Goal: Information Seeking & Learning: Understand process/instructions

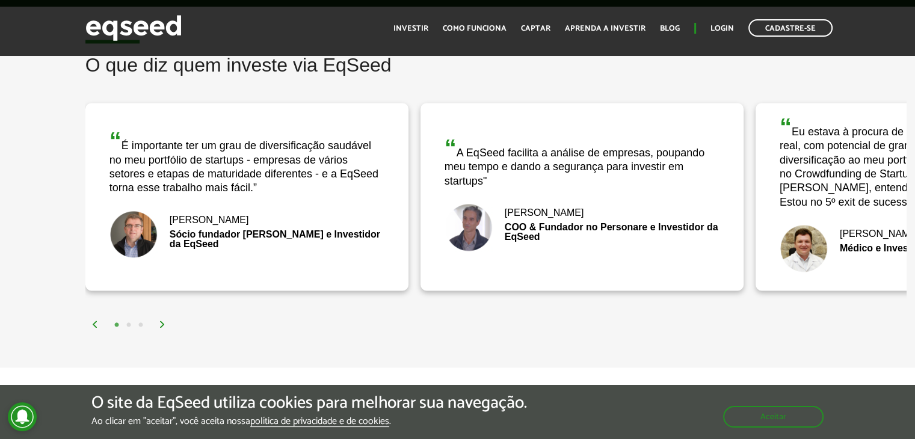
scroll to position [1881, 0]
click at [307, 232] on div "Sócio fundador [PERSON_NAME] e Investidor da EqSeed" at bounding box center [246, 238] width 275 height 19
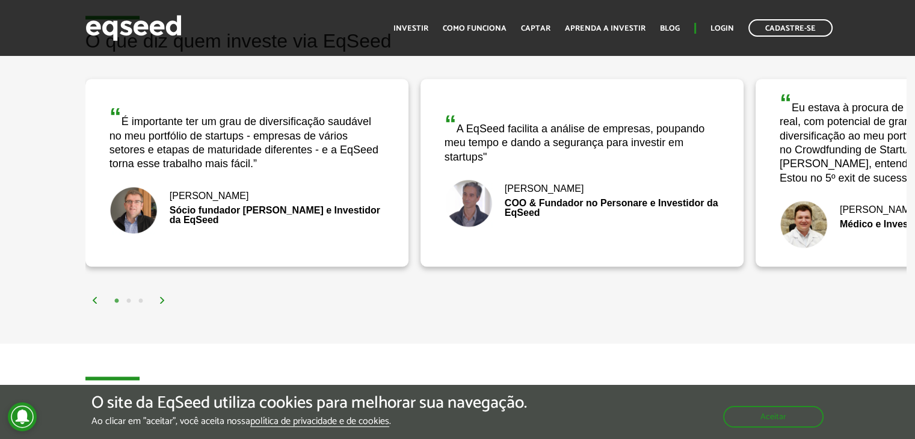
scroll to position [1905, 0]
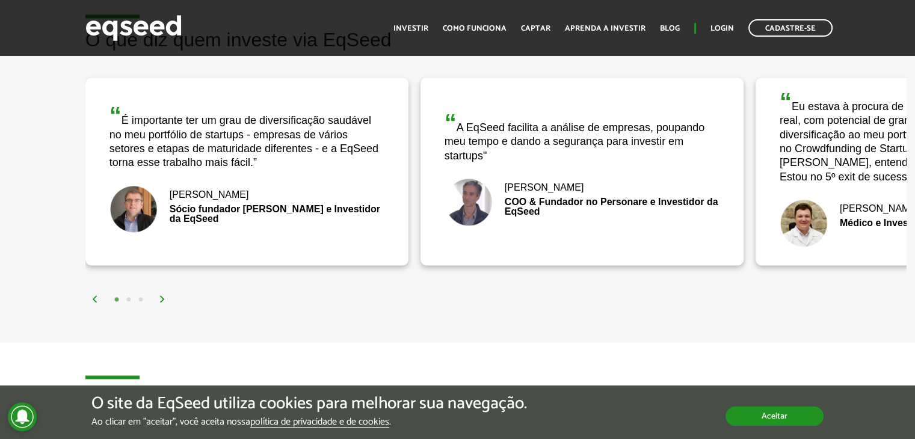
click at [775, 418] on button "Aceitar" at bounding box center [775, 416] width 98 height 19
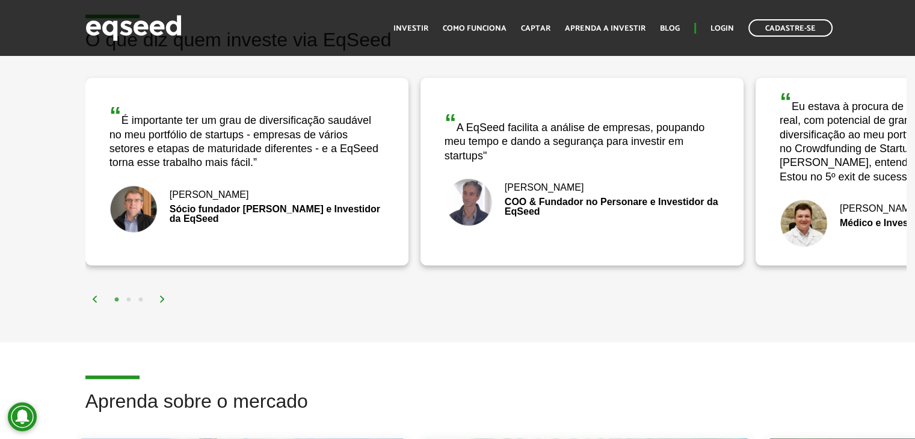
click at [159, 297] on img at bounding box center [162, 298] width 7 height 7
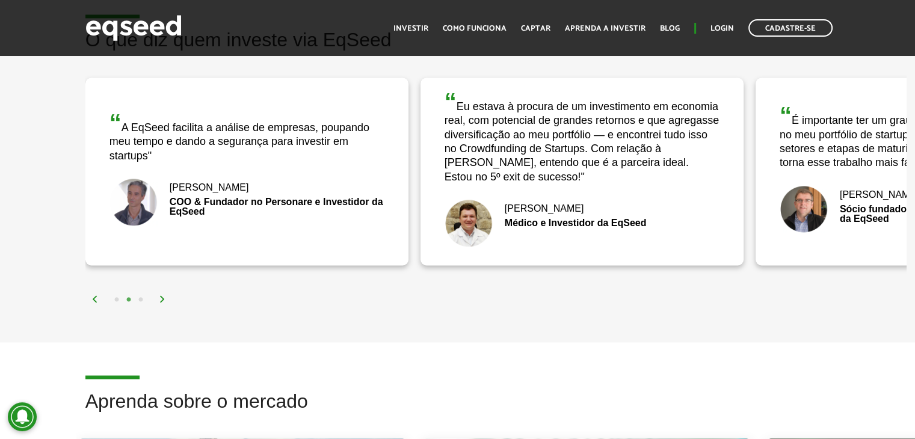
click at [159, 297] on img at bounding box center [162, 298] width 7 height 7
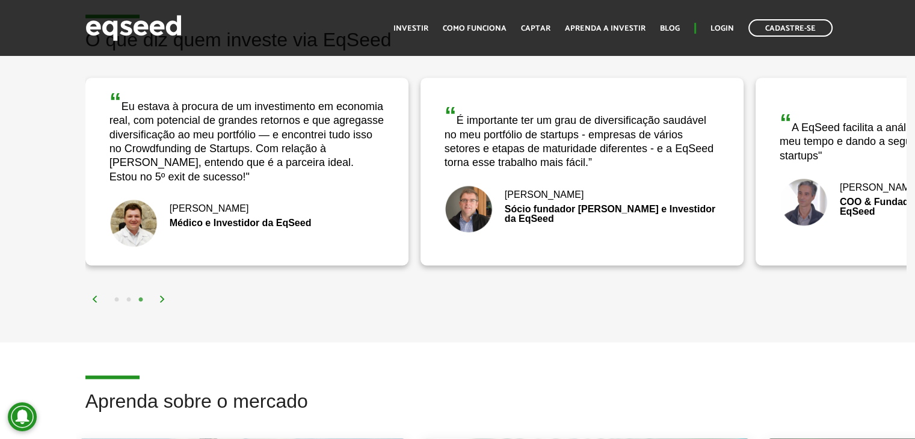
click at [159, 297] on img at bounding box center [162, 298] width 7 height 7
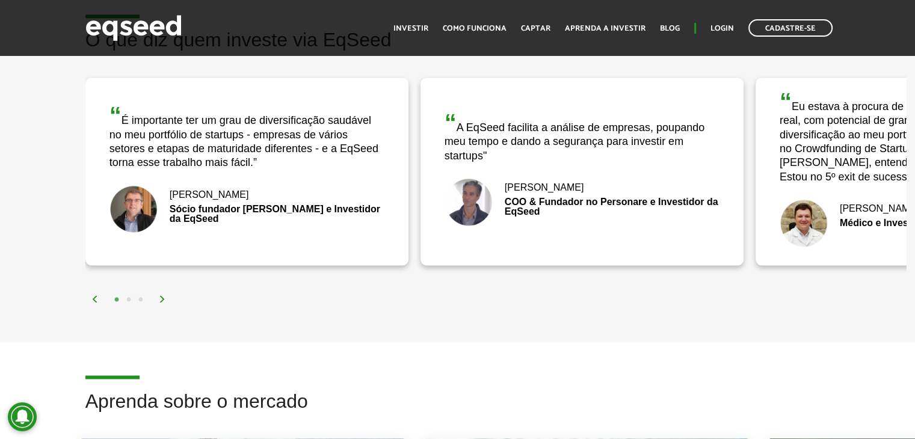
click at [159, 297] on img at bounding box center [162, 298] width 7 height 7
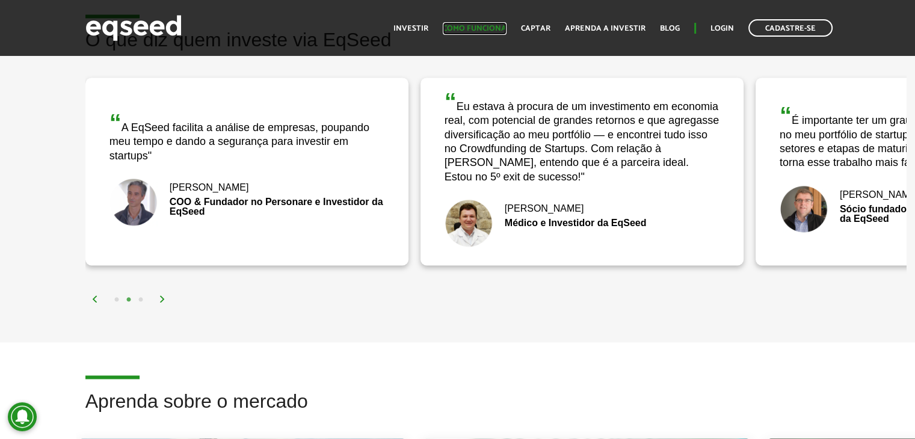
click at [461, 25] on link "Como funciona" at bounding box center [475, 29] width 64 height 8
